Goal: Information Seeking & Learning: Find specific fact

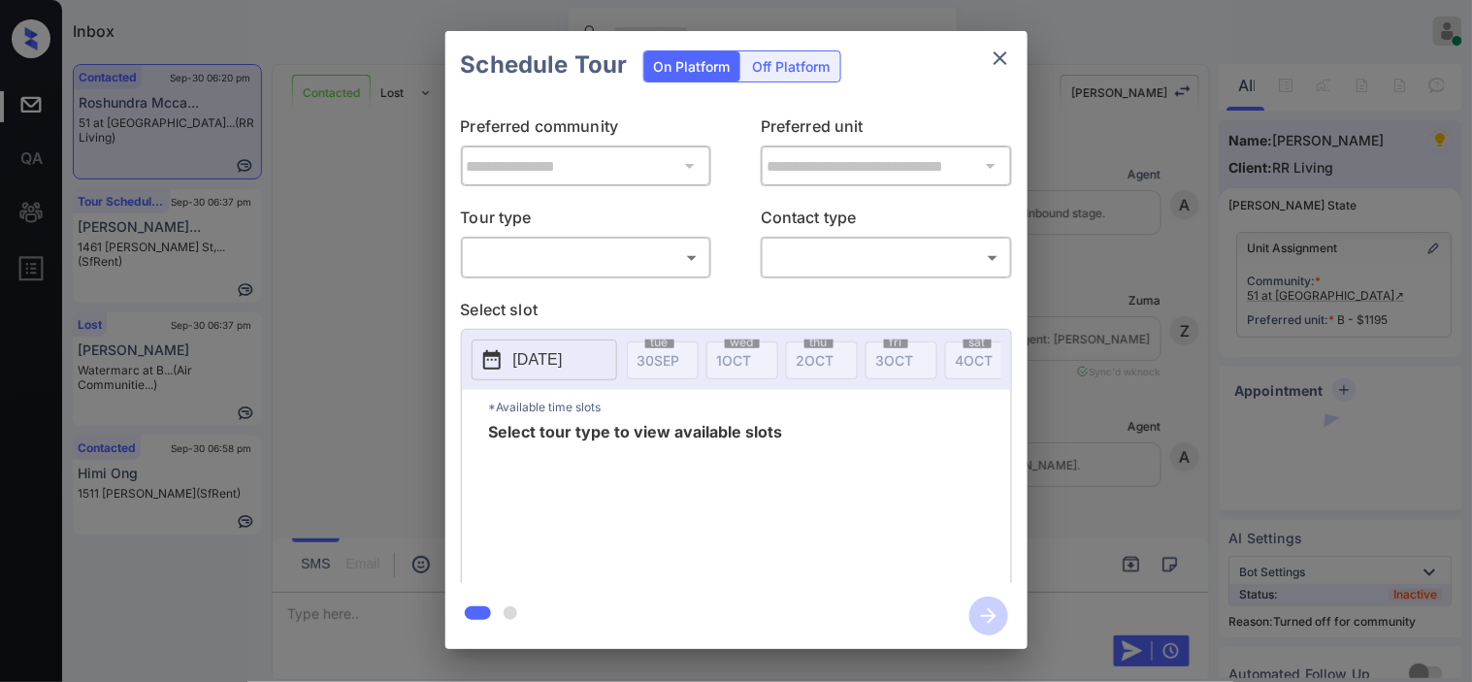
scroll to position [4848, 0]
click at [554, 263] on body "Inbox [PERSON_NAME] Online Set yourself offline Set yourself on break Profile S…" at bounding box center [736, 341] width 1472 height 682
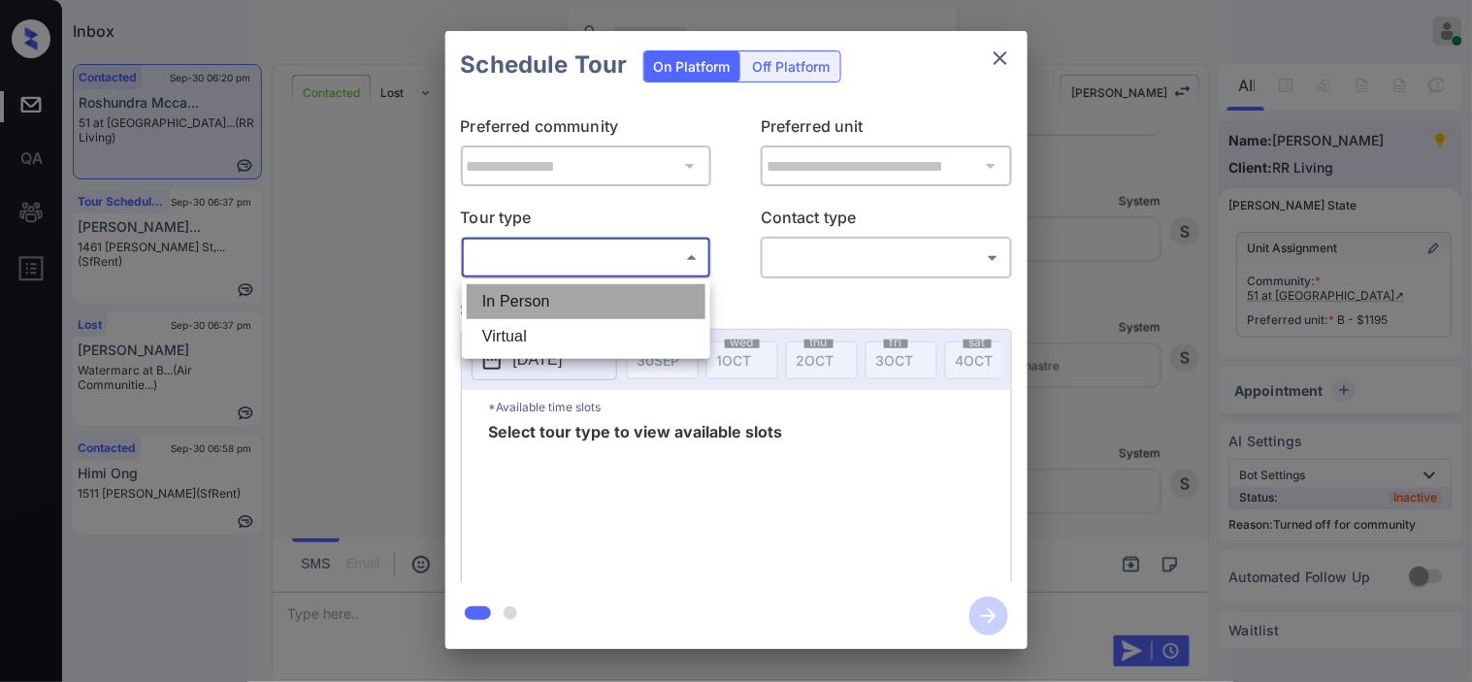
click at [554, 286] on li "In Person" at bounding box center [586, 301] width 239 height 35
type input "********"
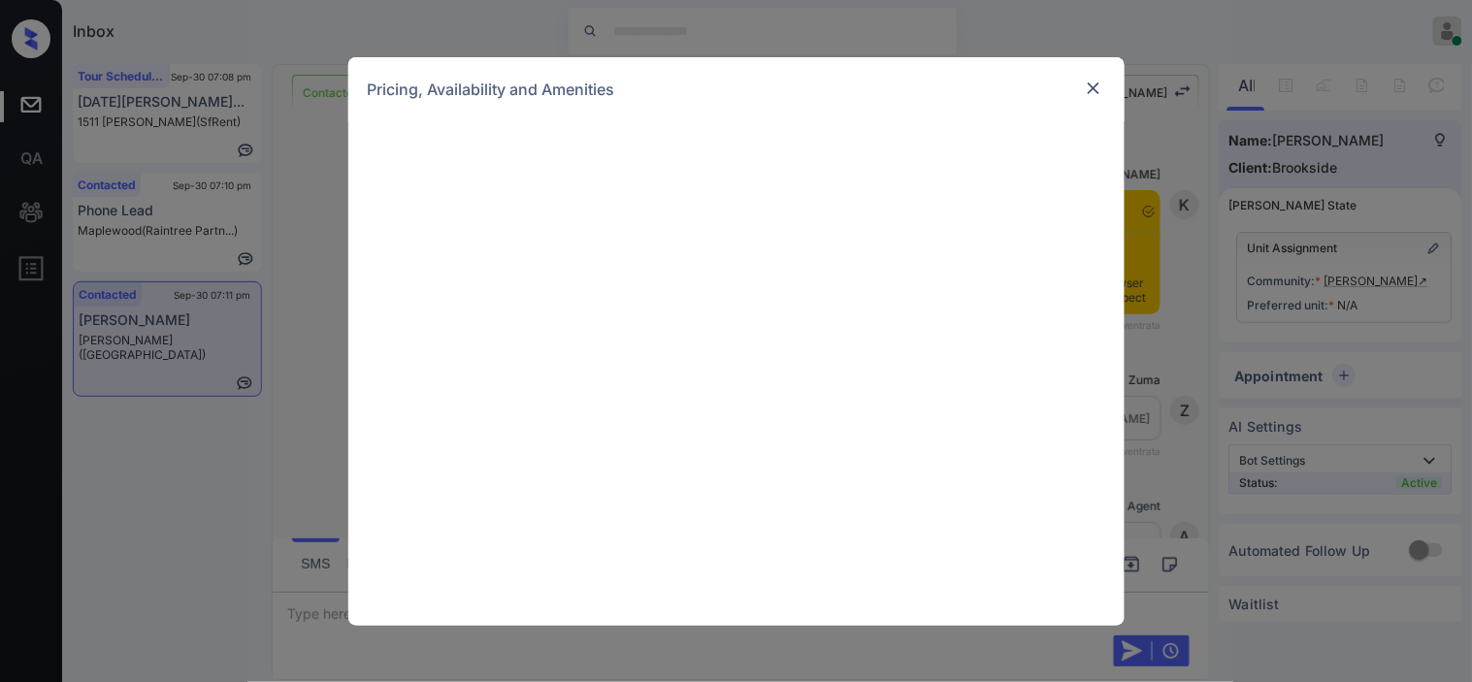
scroll to position [2340, 0]
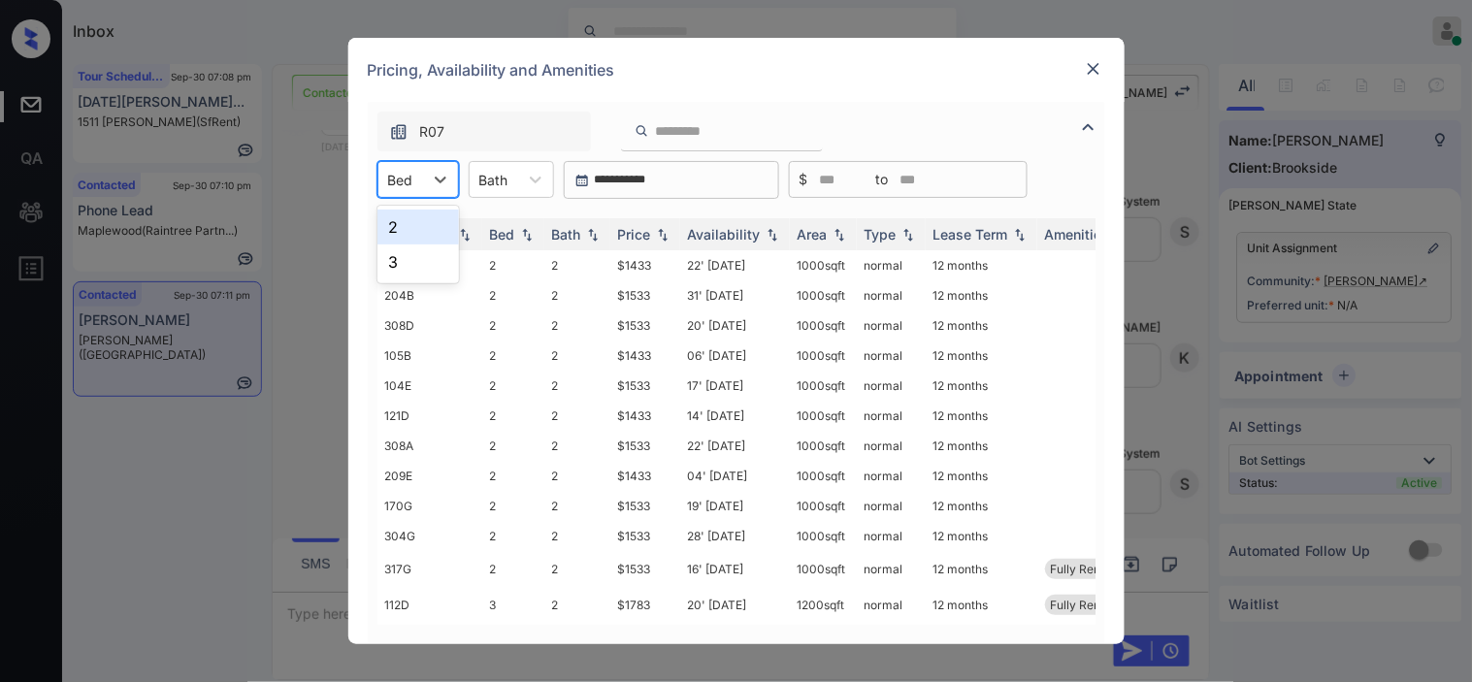
click at [422, 178] on div "Bed" at bounding box center [400, 180] width 45 height 28
click at [420, 212] on div "2" at bounding box center [417, 227] width 81 height 35
click at [663, 228] on img at bounding box center [662, 235] width 19 height 14
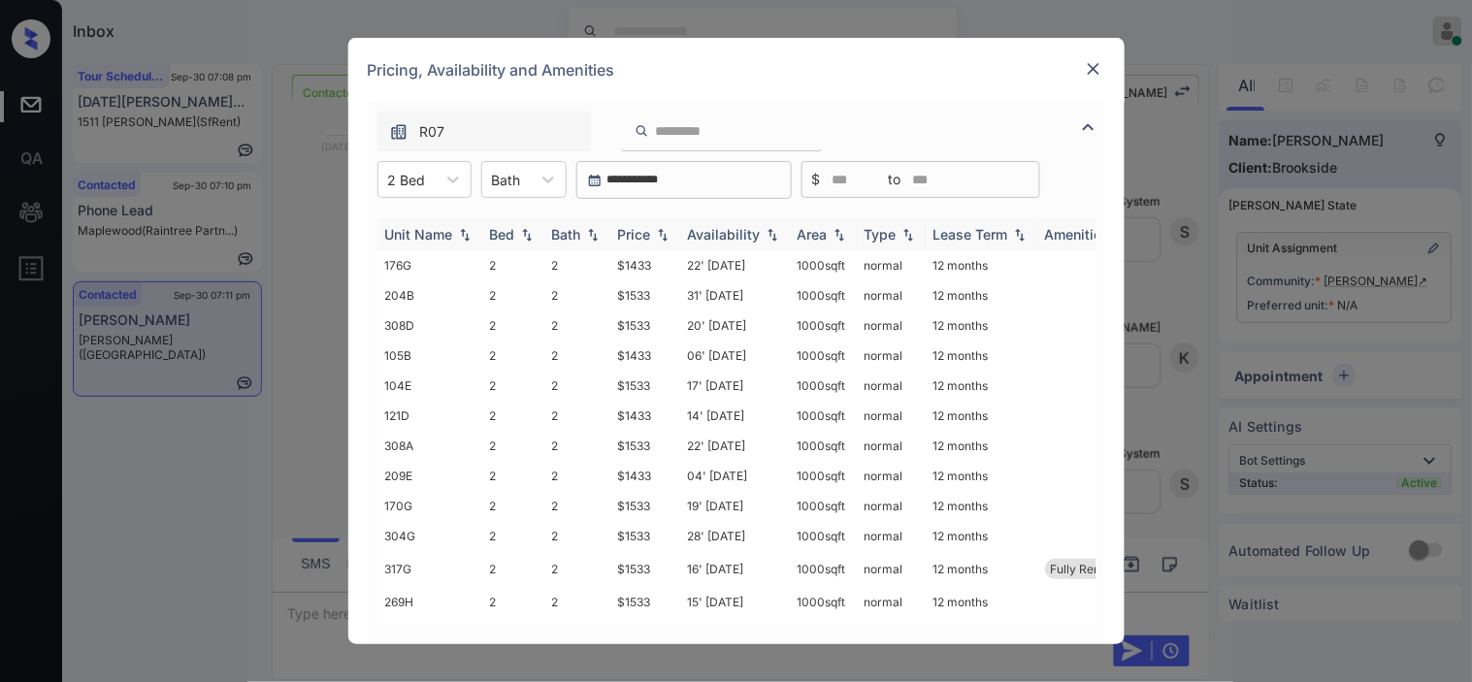
click at [663, 228] on img at bounding box center [662, 235] width 19 height 14
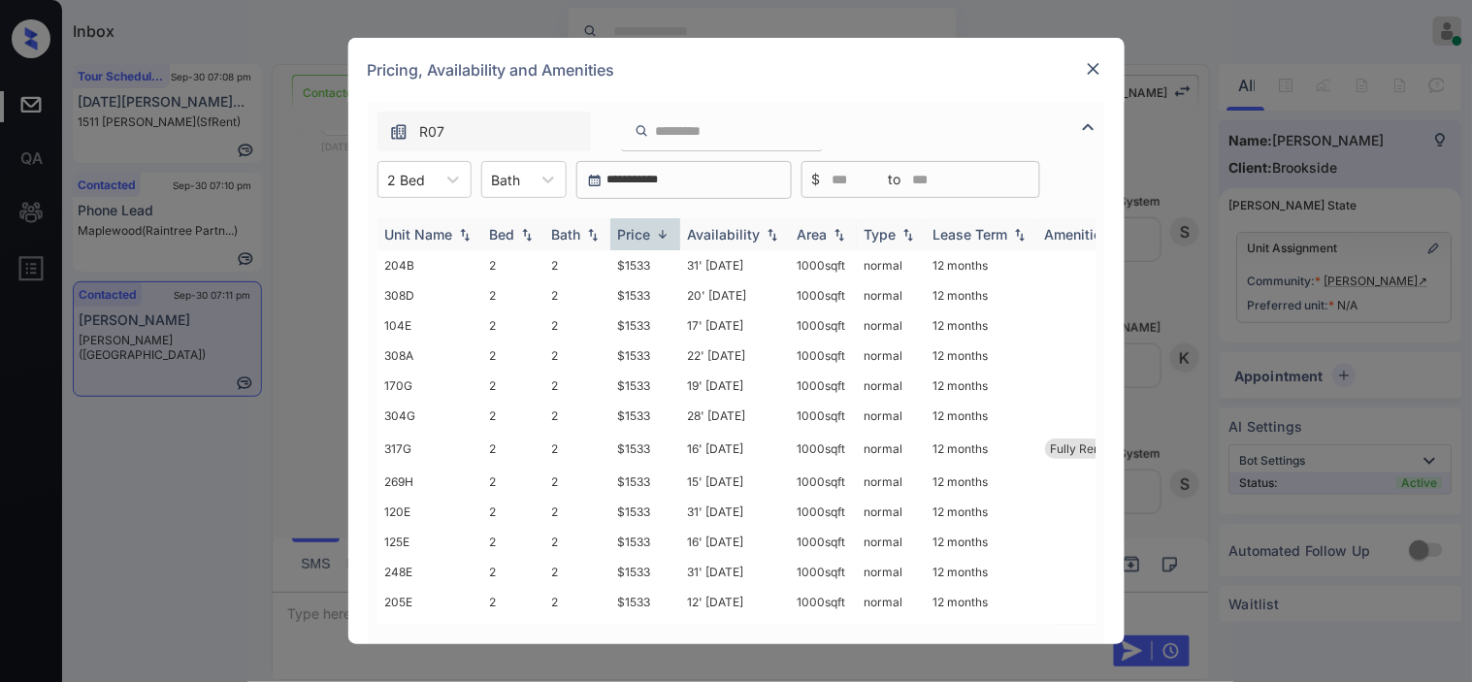
click at [658, 241] on div "Price" at bounding box center [645, 234] width 54 height 16
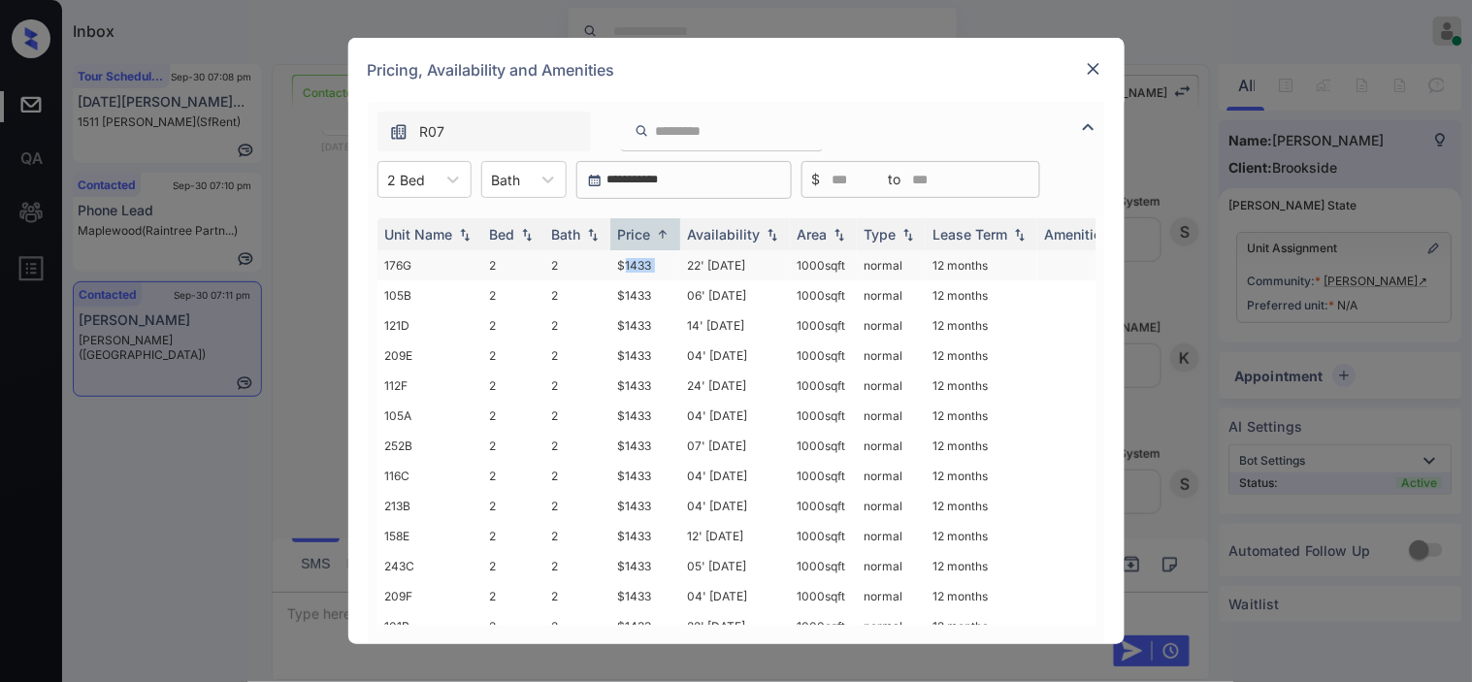
drag, startPoint x: 623, startPoint y: 258, endPoint x: 686, endPoint y: 264, distance: 63.3
click at [686, 264] on tr "176G 2 2 $1433 22' Sep 25 1000 sqft normal 12 months" at bounding box center [884, 265] width 1014 height 30
click at [604, 264] on td "2" at bounding box center [577, 265] width 66 height 30
drag, startPoint x: 604, startPoint y: 264, endPoint x: 661, endPoint y: 270, distance: 56.6
click at [661, 270] on tr "176G 2 2 $1433 22' Sep 25 1000 sqft normal 12 months" at bounding box center [884, 265] width 1014 height 30
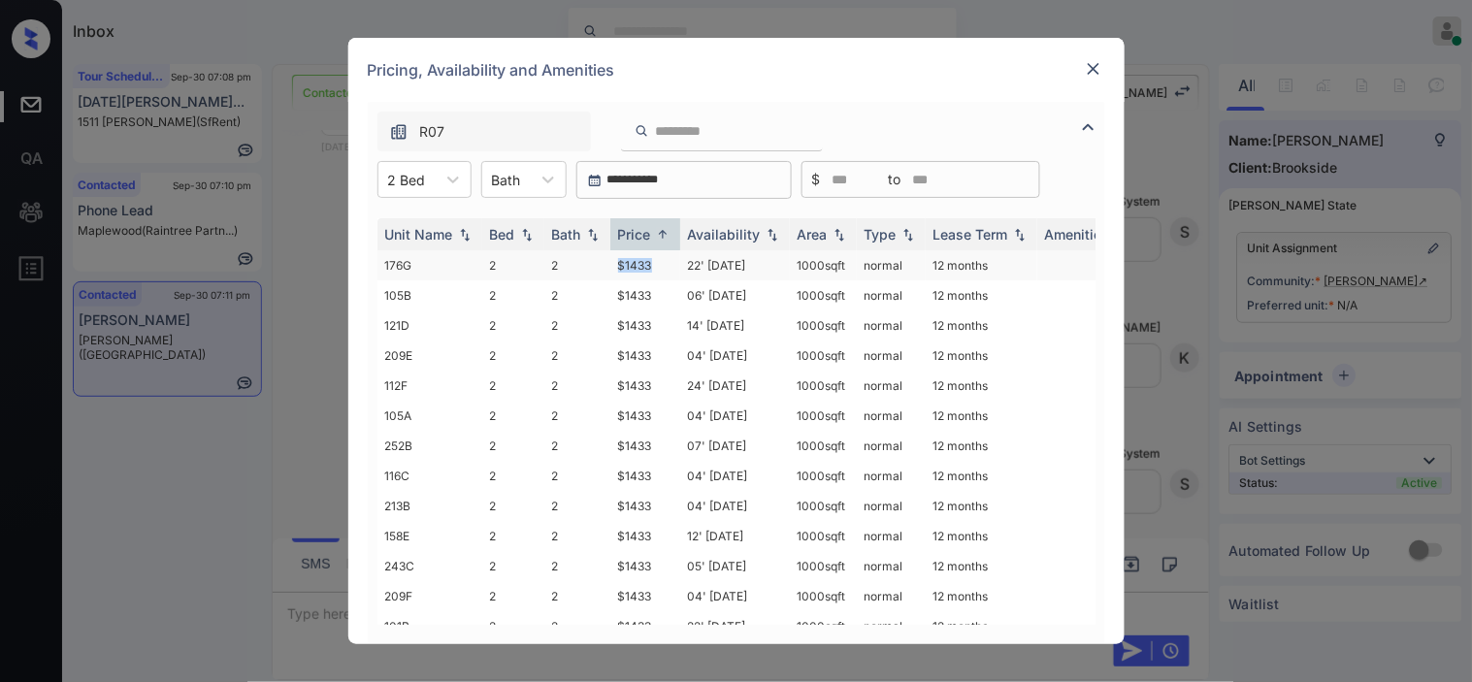
copy tr "$1433"
click at [661, 270] on td "$1433" at bounding box center [645, 265] width 70 height 30
click at [655, 260] on td "$1433" at bounding box center [645, 265] width 70 height 30
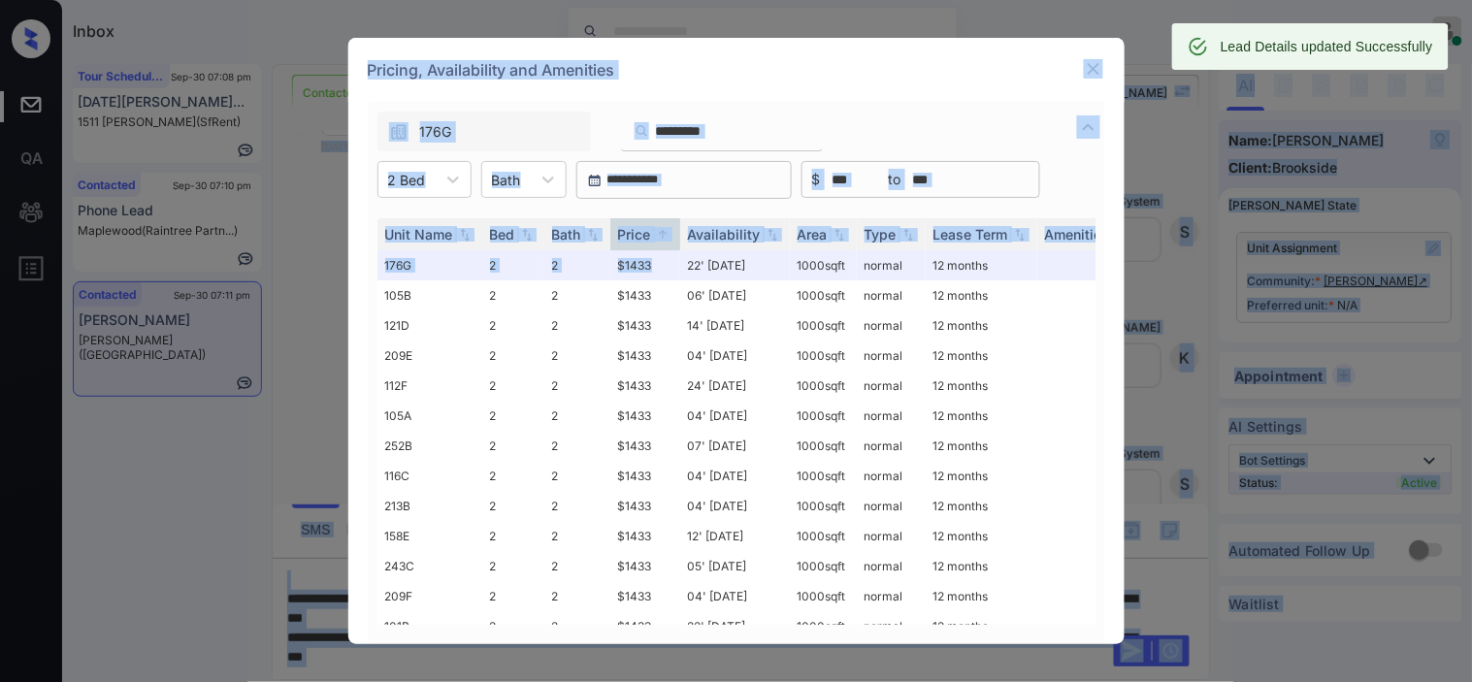
drag, startPoint x: 655, startPoint y: 260, endPoint x: 831, endPoint y: -94, distance: 395.7
click at [831, 0] on html "Inbox Kristine Capara Online Set yourself offline Set yourself on break Profile…" at bounding box center [736, 341] width 1472 height 682
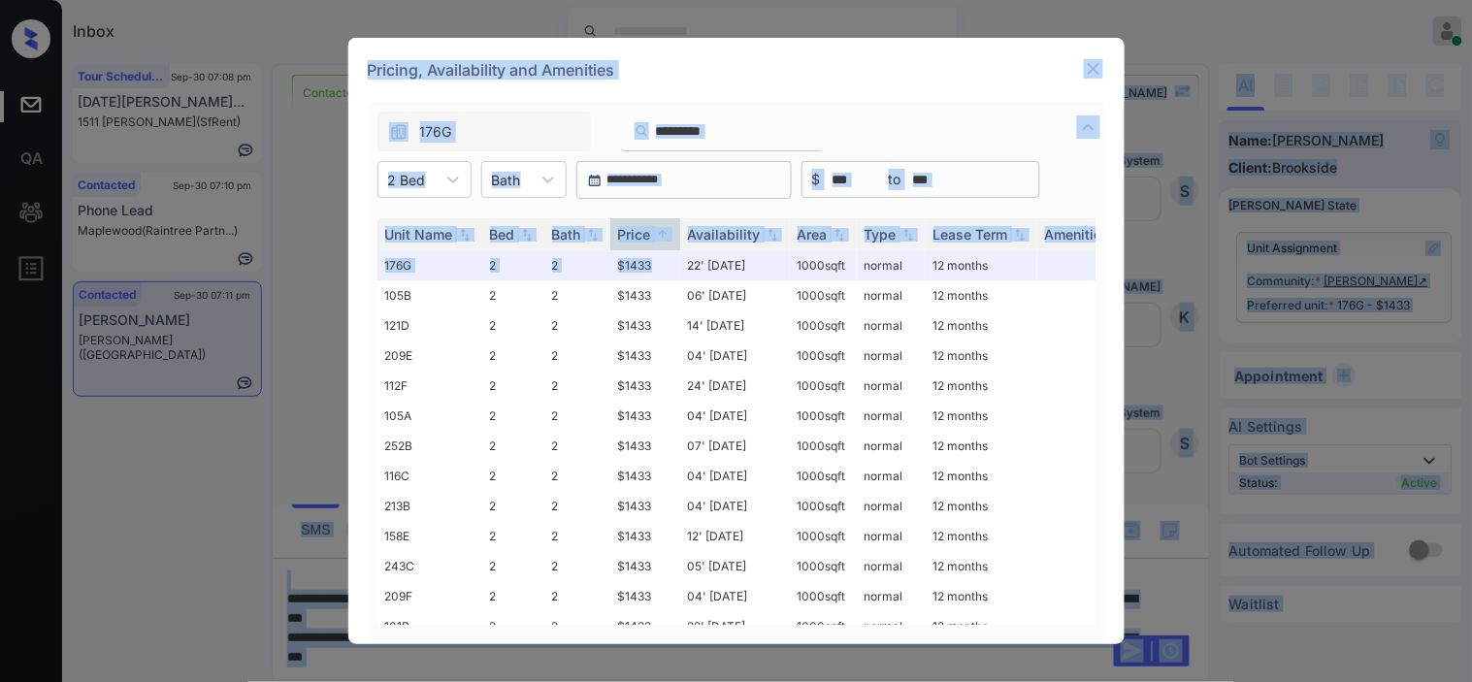
click at [810, 20] on div "**********" at bounding box center [736, 341] width 1472 height 682
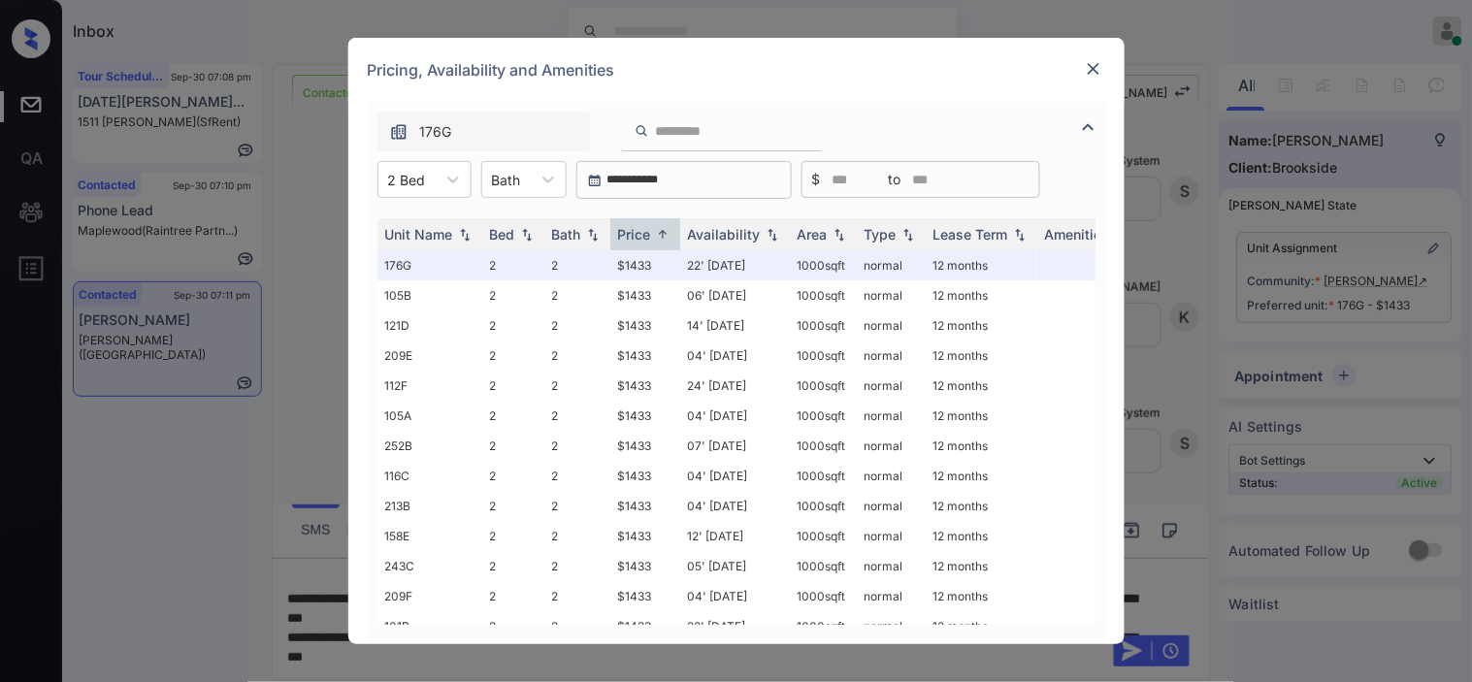
click at [1097, 74] on img at bounding box center [1093, 68] width 19 height 19
